Goal: Check status

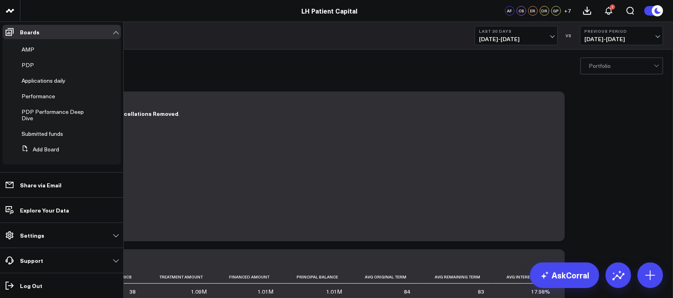
scroll to position [52, 0]
click at [49, 137] on span "Submitted funds" at bounding box center [42, 134] width 41 height 8
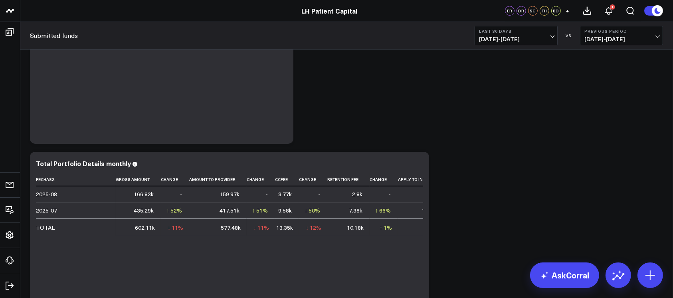
scroll to position [71, 0]
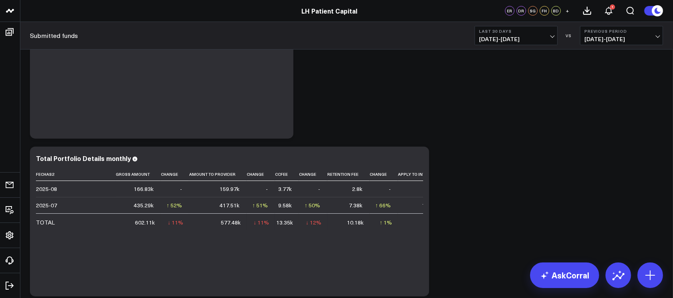
click at [541, 42] on span "[DATE] - [DATE]" at bounding box center [516, 39] width 74 height 6
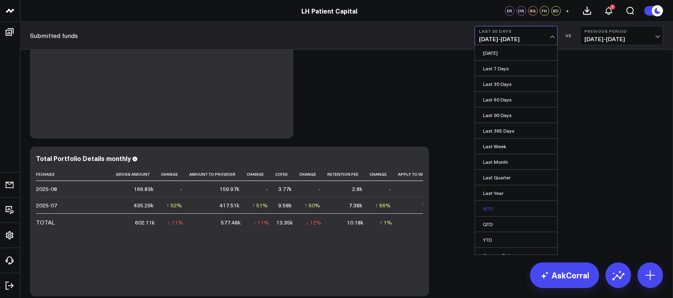
scroll to position [8, 0]
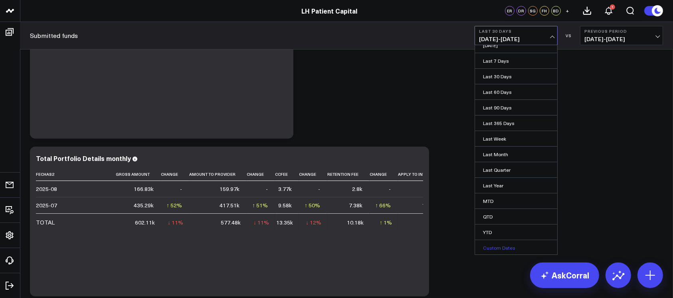
click at [498, 250] on link "Custom Dates" at bounding box center [516, 247] width 82 height 15
select select "7"
select select "2025"
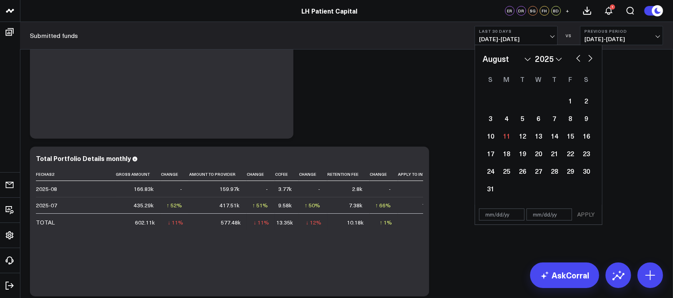
click at [486, 215] on input "text" at bounding box center [501, 214] width 45 height 12
select select "7"
select select "2025"
type input "[DATE]"
select select "2024"
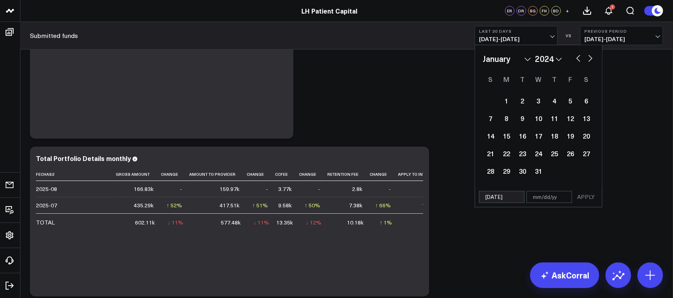
type input "[DATE]"
type input "08"
select select "2024"
type input "08/11"
select select "2024"
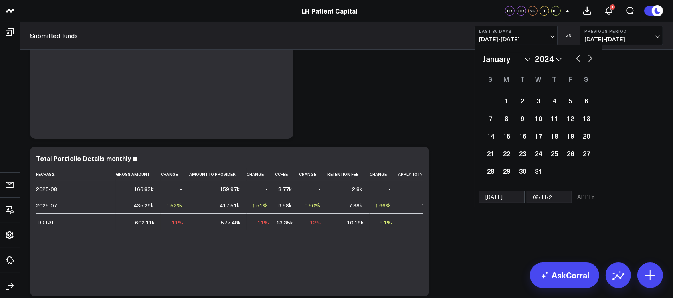
type input "[DATE]"
select select "2024"
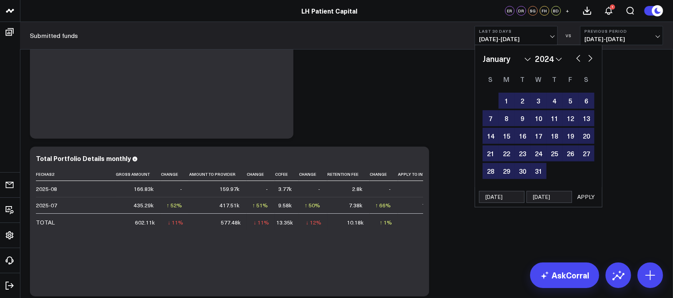
type input "[DATE]"
click at [593, 194] on button "APPLY" at bounding box center [586, 197] width 24 height 12
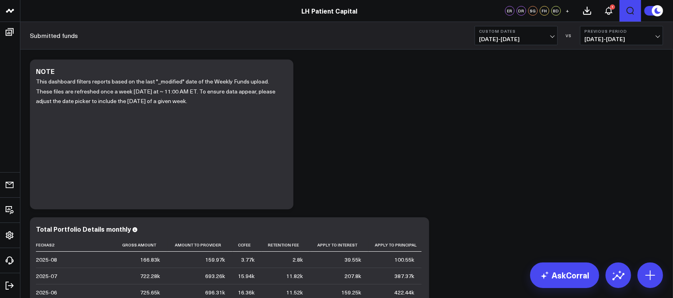
click at [628, 14] on icon "Open search" at bounding box center [630, 11] width 10 height 10
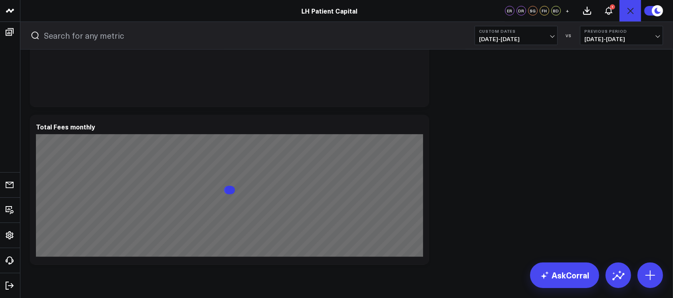
scroll to position [751, 0]
